Goal: Transaction & Acquisition: Download file/media

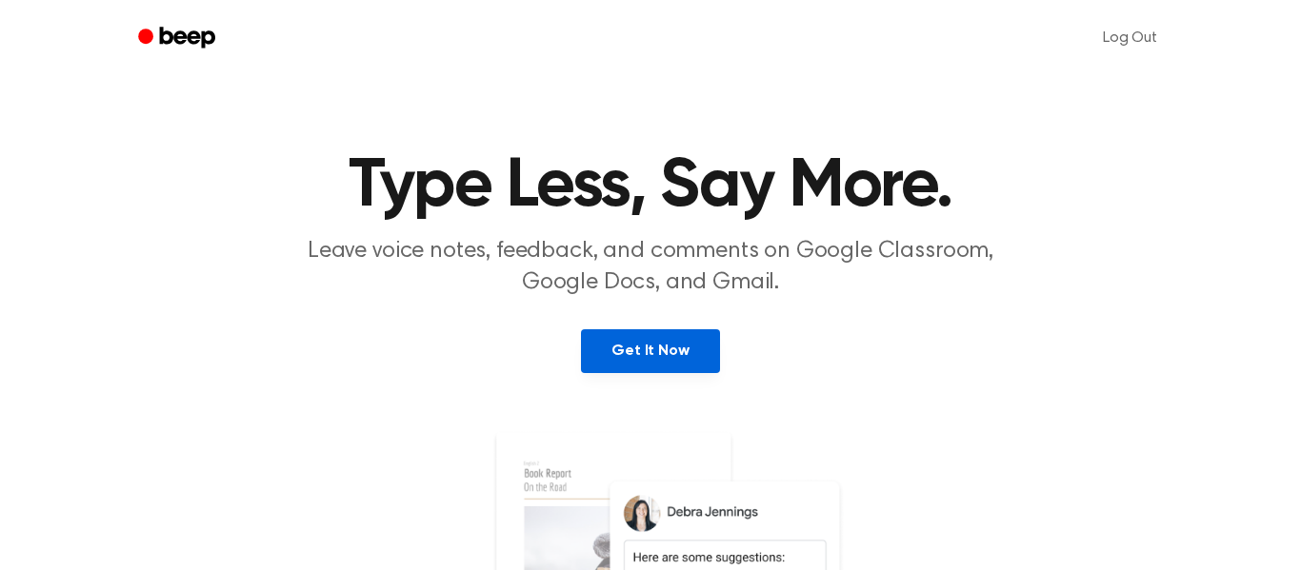
click at [634, 346] on link "Get It Now" at bounding box center [650, 351] width 138 height 44
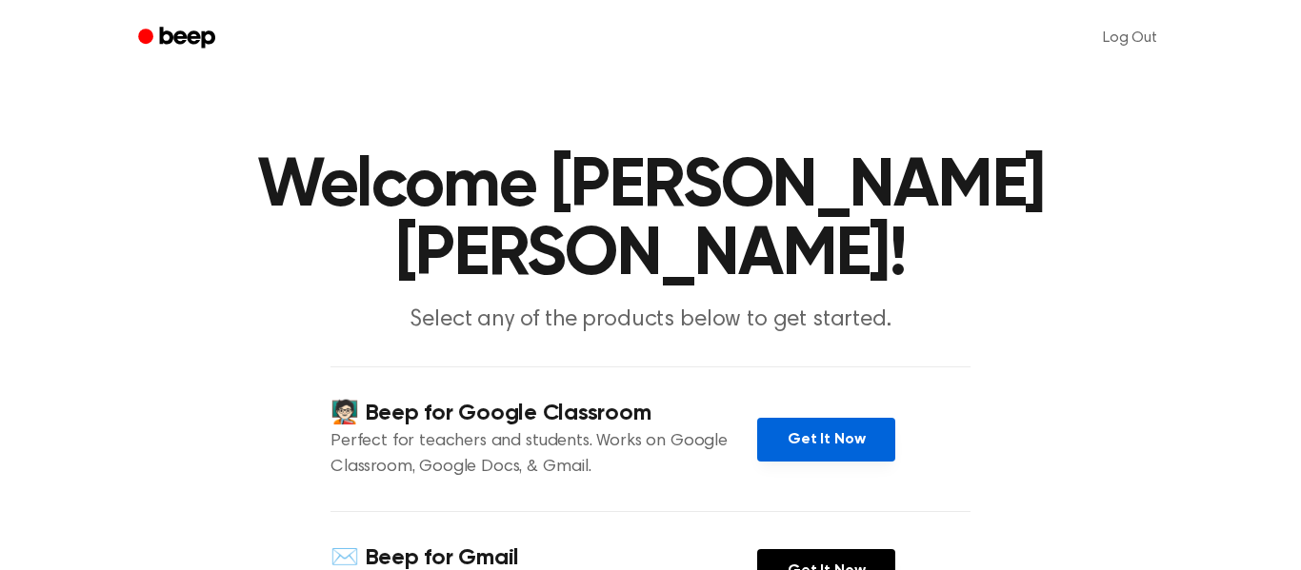
click at [799, 418] on link "Get It Now" at bounding box center [826, 440] width 138 height 44
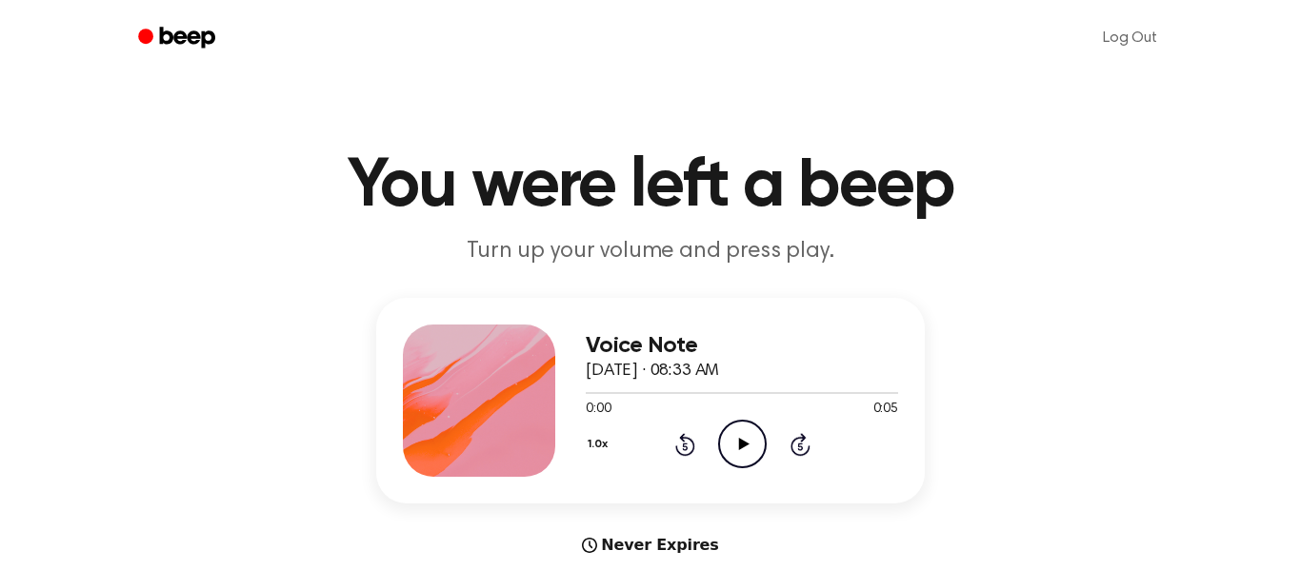
click at [734, 442] on icon "Play Audio" at bounding box center [742, 444] width 49 height 49
click at [734, 442] on icon "Pause Audio" at bounding box center [742, 444] width 49 height 49
